Goal: Information Seeking & Learning: Learn about a topic

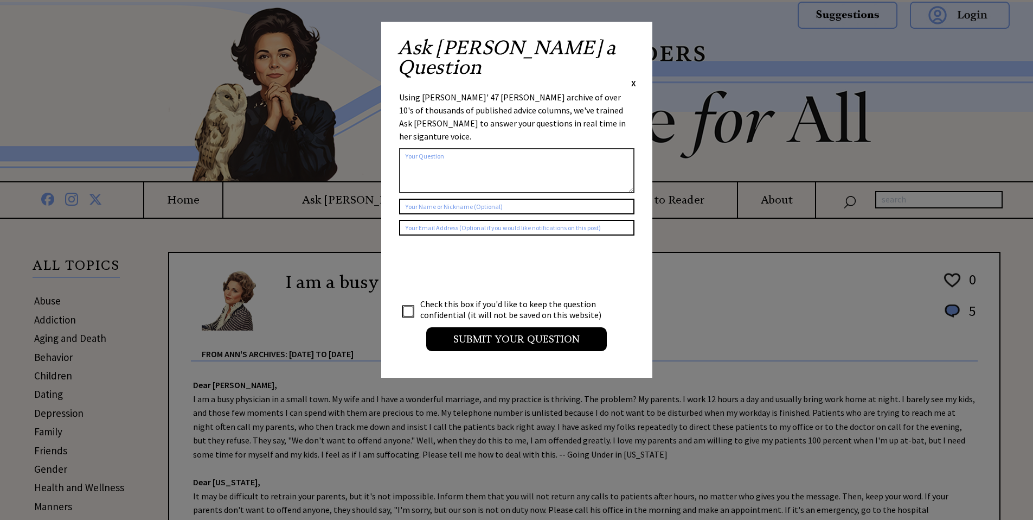
click at [632, 78] on span "X" at bounding box center [633, 83] width 5 height 11
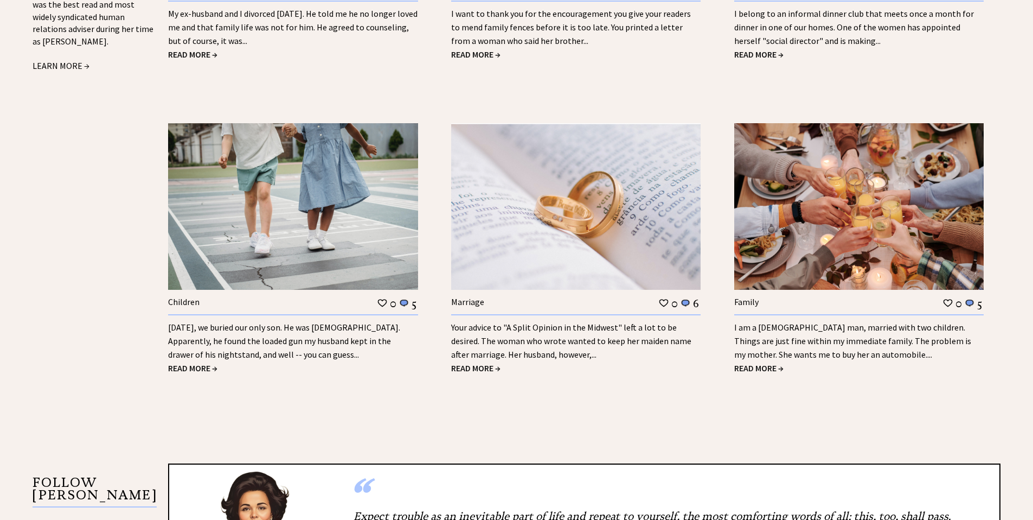
scroll to position [1356, 0]
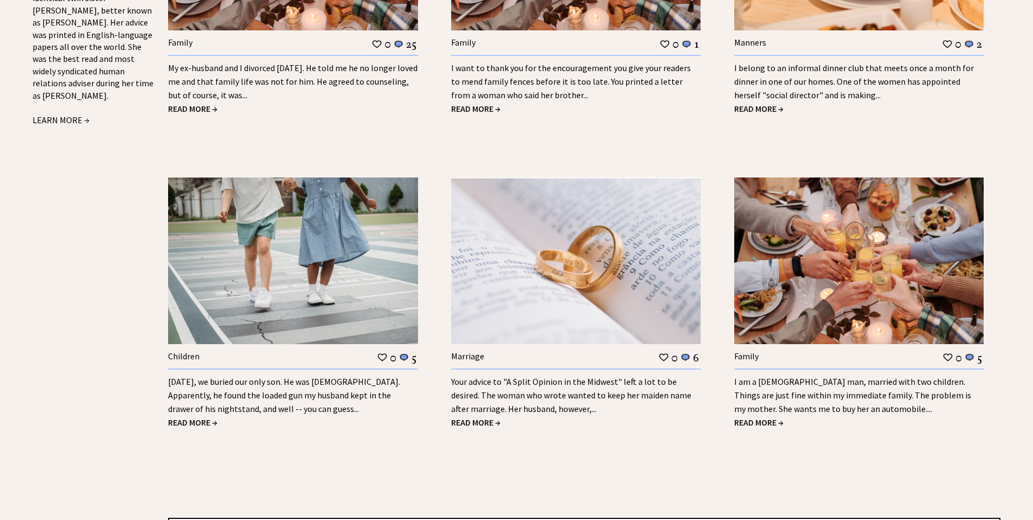
drag, startPoint x: 185, startPoint y: 407, endPoint x: 194, endPoint y: 405, distance: 8.9
click at [187, 417] on span "READ MORE →" at bounding box center [192, 422] width 49 height 11
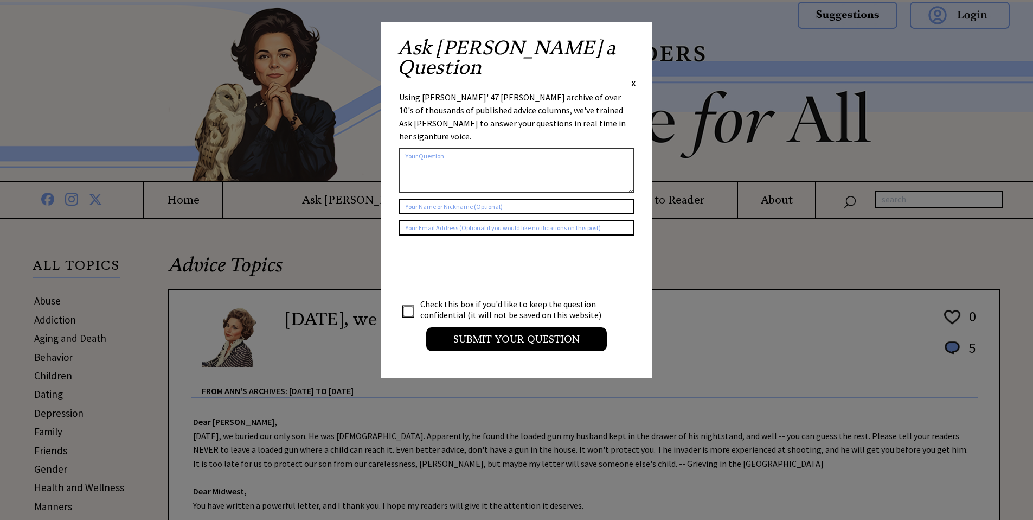
click at [633, 78] on span "X" at bounding box center [633, 83] width 5 height 11
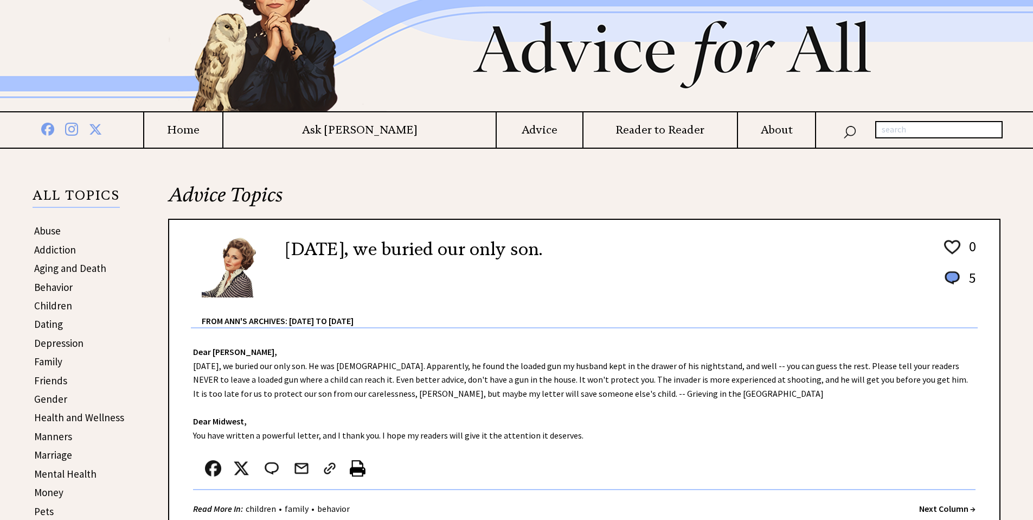
scroll to position [54, 0]
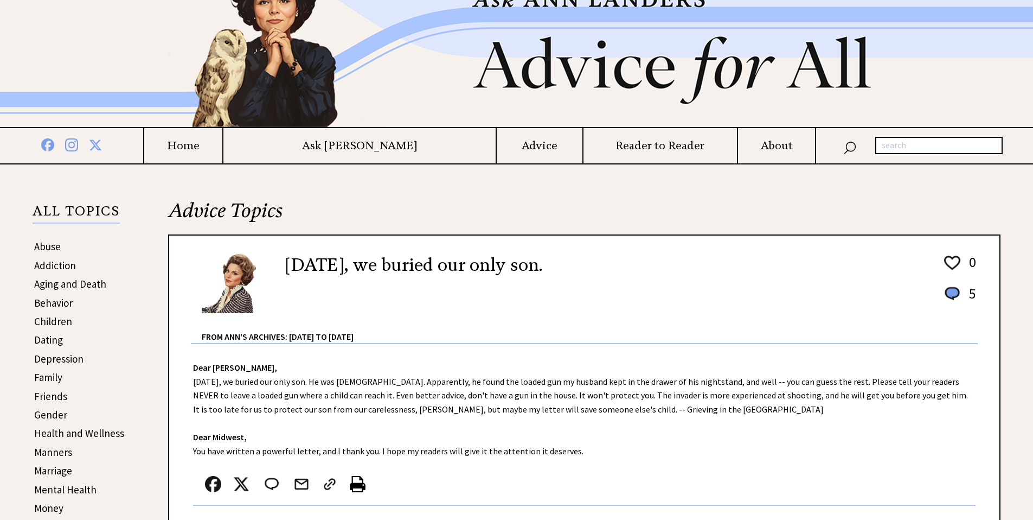
click at [68, 285] on link "Aging and Death" at bounding box center [70, 283] width 72 height 13
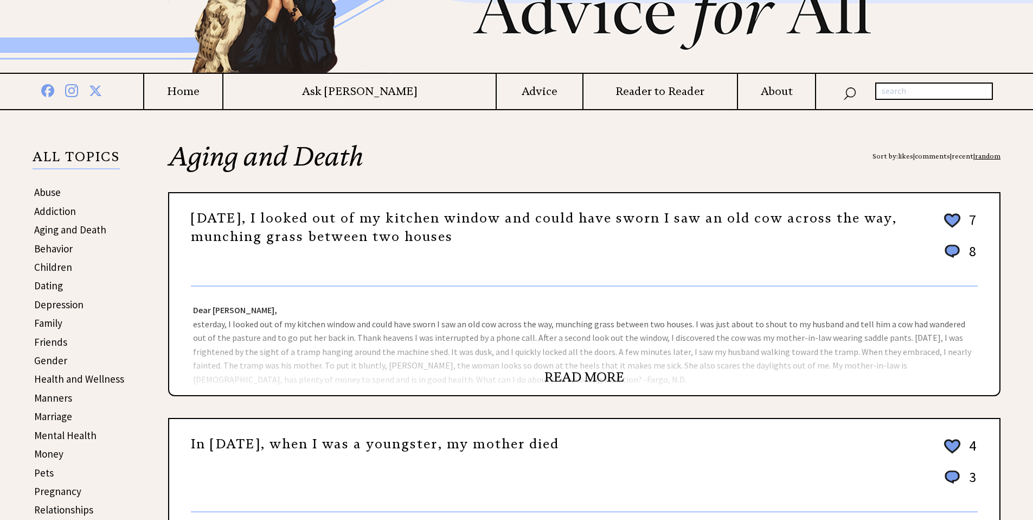
scroll to position [163, 0]
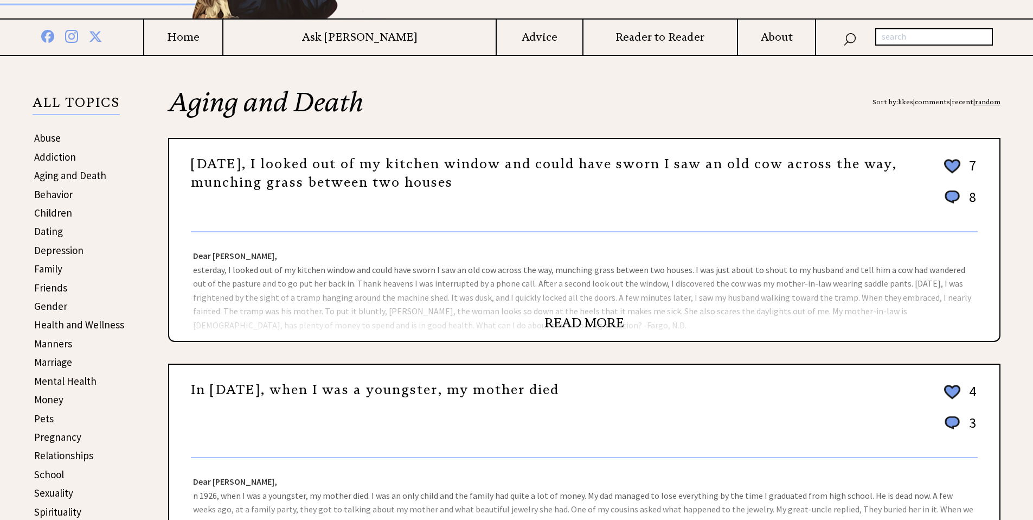
click at [564, 329] on link "READ MORE" at bounding box center [585, 323] width 80 height 16
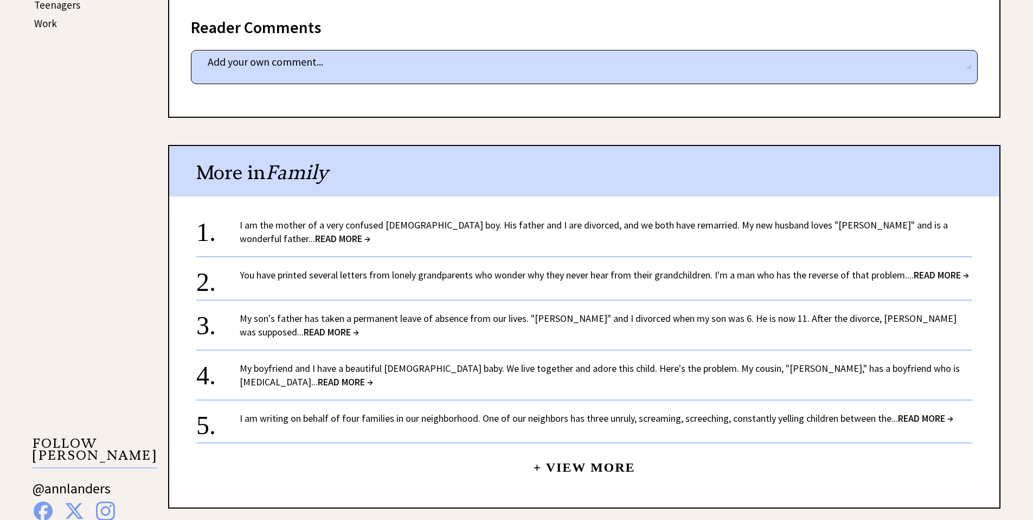
scroll to position [705, 0]
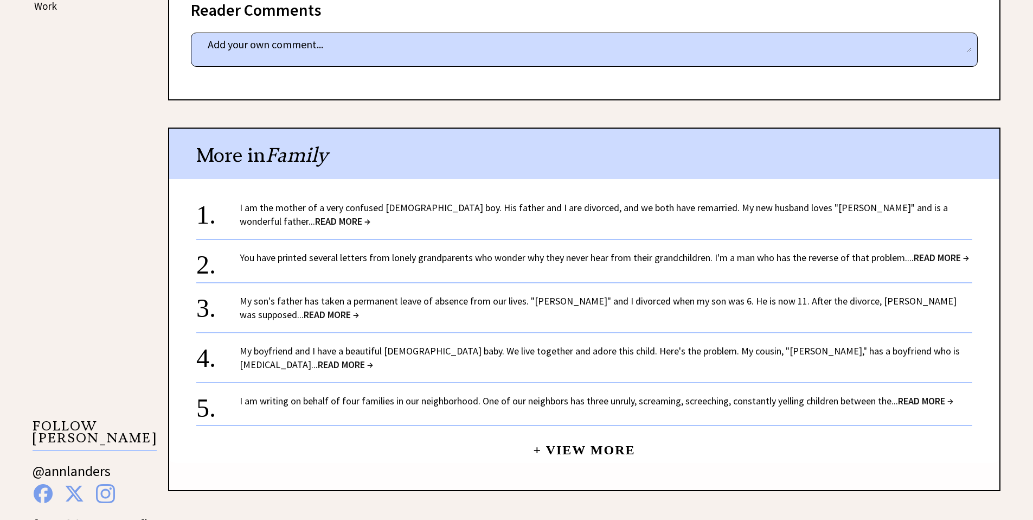
click at [939, 251] on span "READ MORE →" at bounding box center [941, 257] width 55 height 12
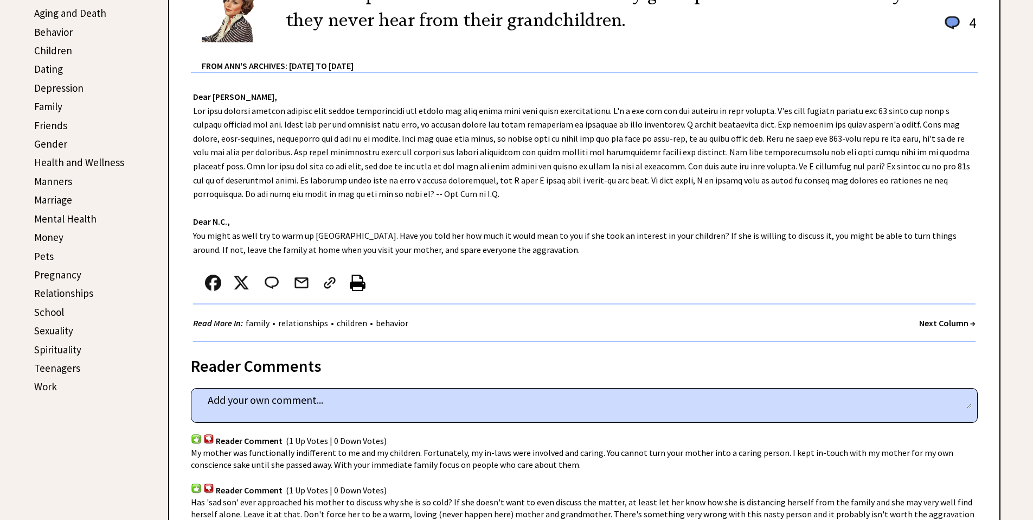
scroll to position [325, 0]
click at [42, 387] on link "Work" at bounding box center [45, 385] width 23 height 13
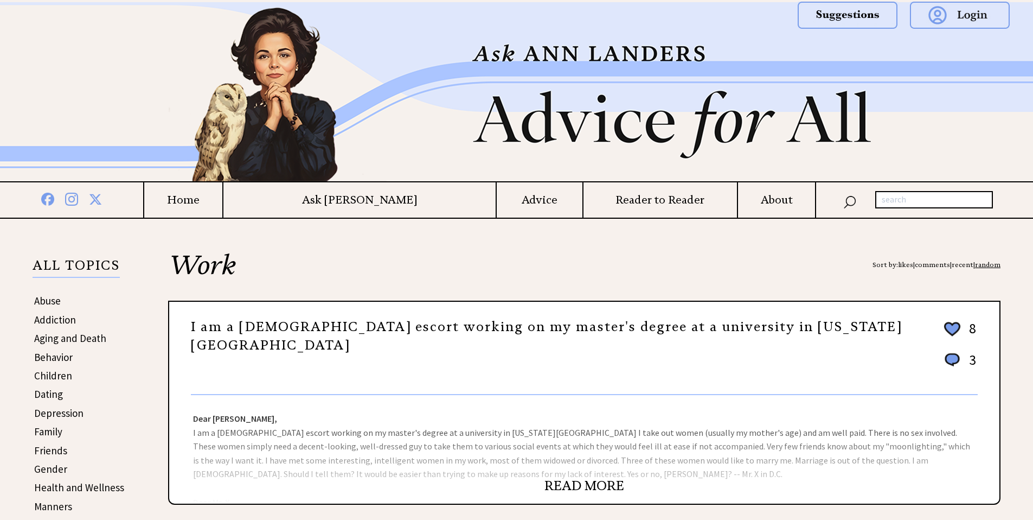
scroll to position [54, 0]
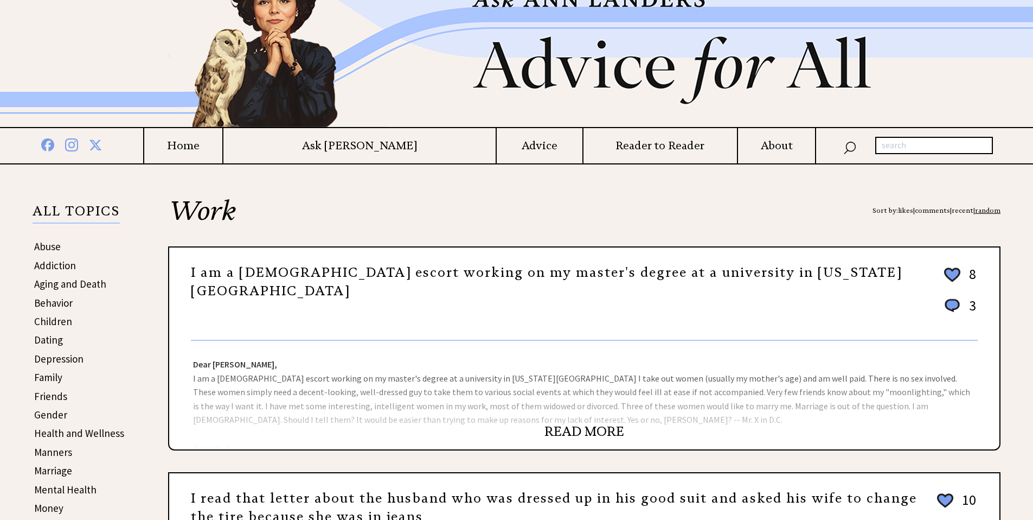
click at [574, 434] on link "READ MORE" at bounding box center [585, 431] width 80 height 16
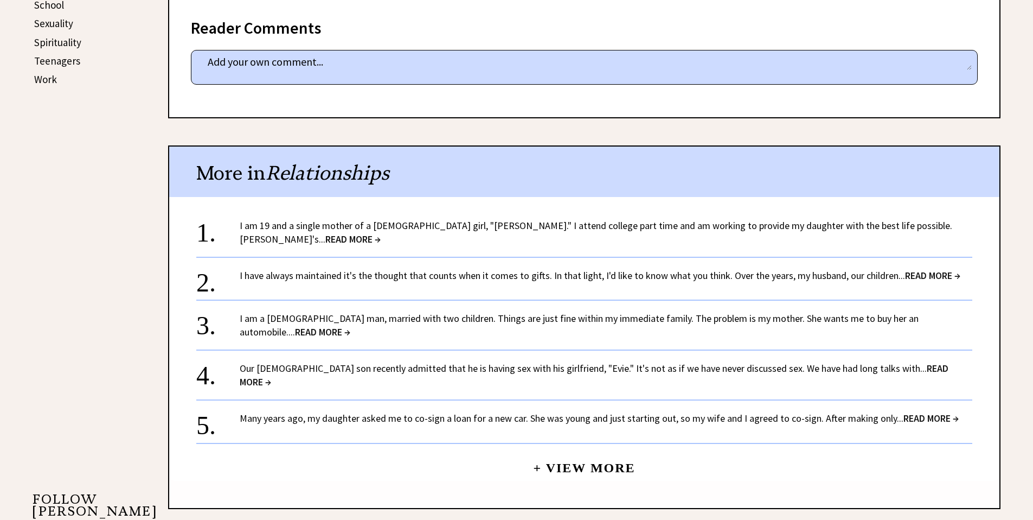
scroll to position [651, 0]
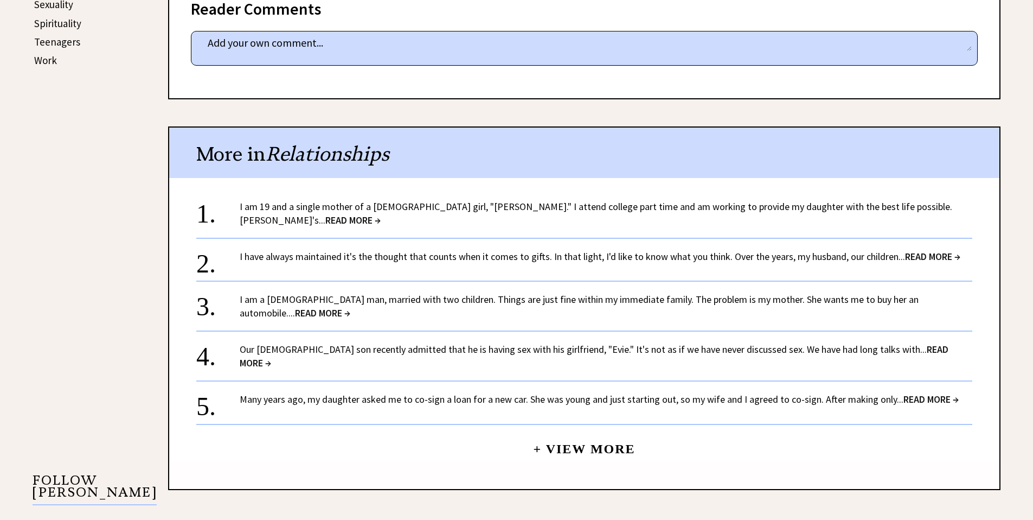
click at [362, 393] on link "Many years ago, my daughter asked me to co-sign a loan for a new car. She was y…" at bounding box center [599, 399] width 719 height 12
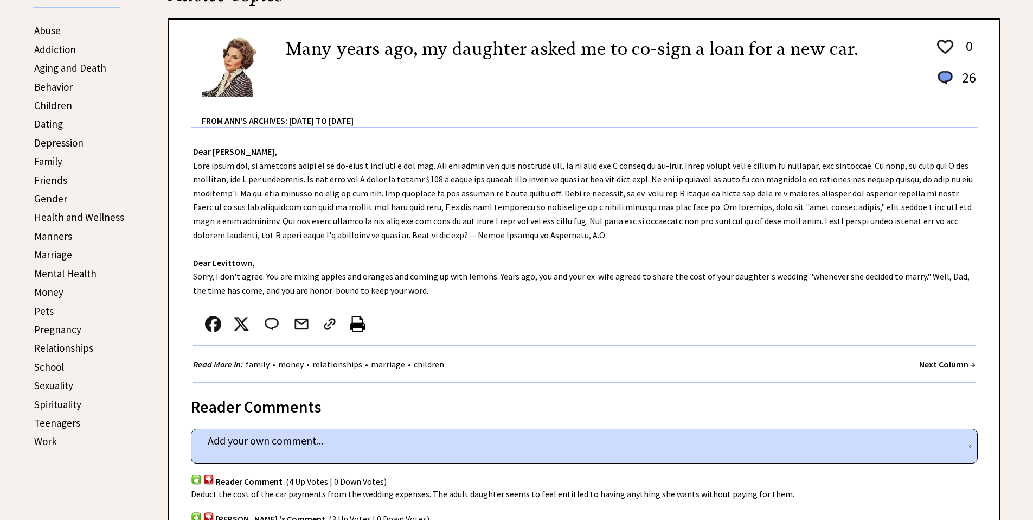
scroll to position [271, 0]
